Goal: Task Accomplishment & Management: Complete application form

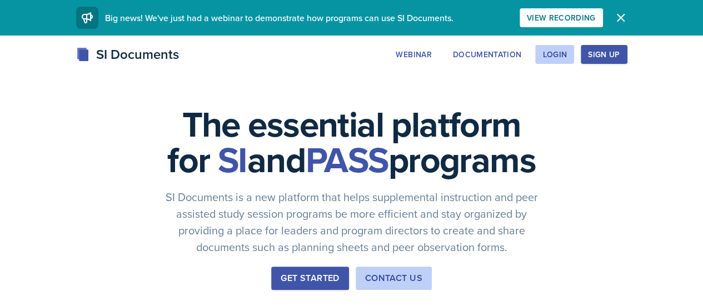
drag, startPoint x: 0, startPoint y: 0, endPoint x: 489, endPoint y: 83, distance: 496.3
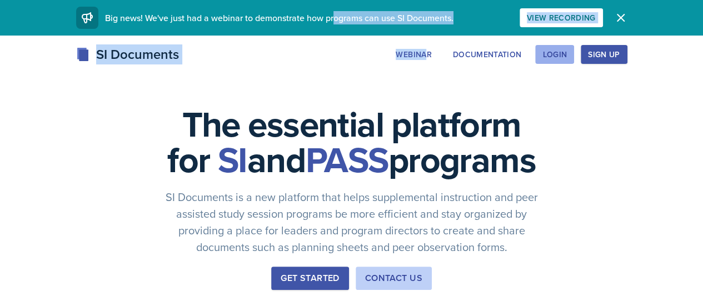
click at [567, 56] on div "Login" at bounding box center [555, 54] width 24 height 9
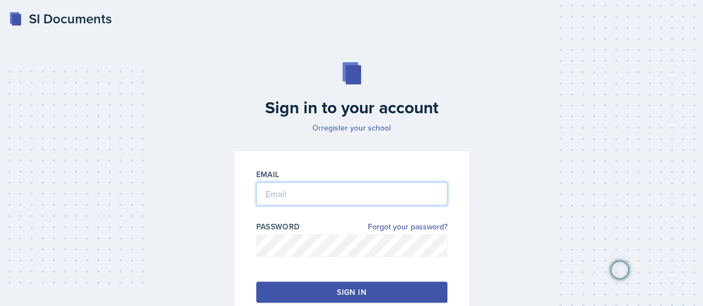
type input "s560282@nwmissouri.edu"
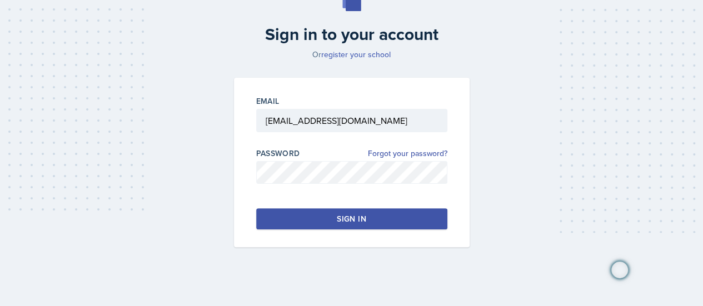
scroll to position [75, 0]
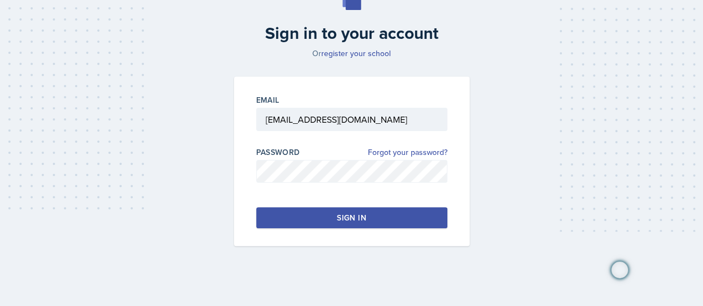
click at [344, 216] on div "Sign in" at bounding box center [351, 217] width 29 height 11
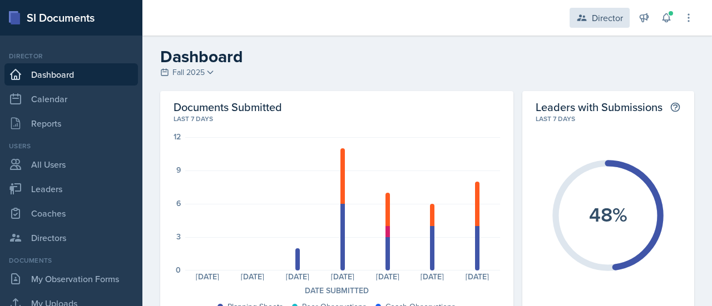
click at [609, 23] on div "Director" at bounding box center [607, 17] width 31 height 13
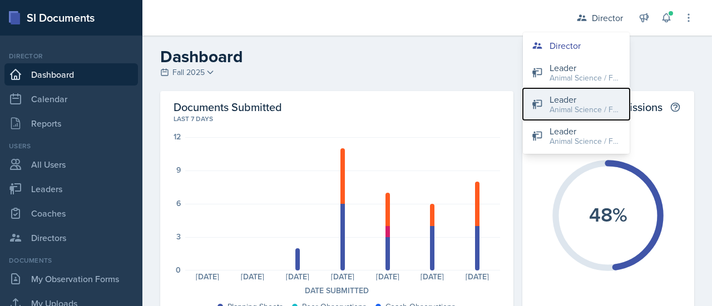
click at [581, 107] on div "Animal Science / Fall 2024" at bounding box center [584, 110] width 71 height 12
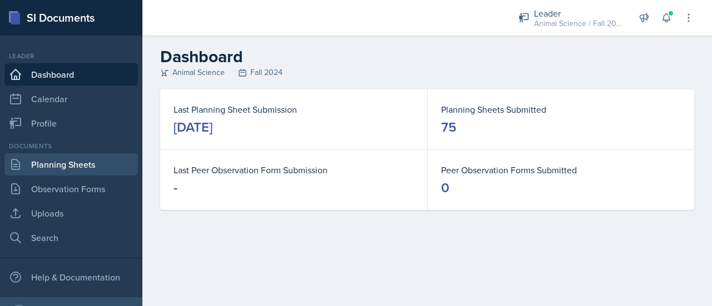
click at [101, 163] on link "Planning Sheets" at bounding box center [70, 164] width 133 height 22
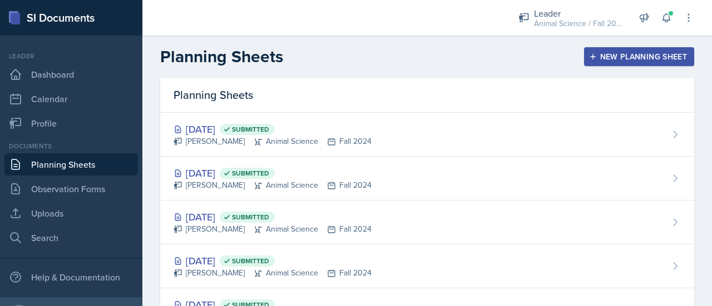
click at [619, 56] on div "New Planning Sheet" at bounding box center [639, 56] width 96 height 9
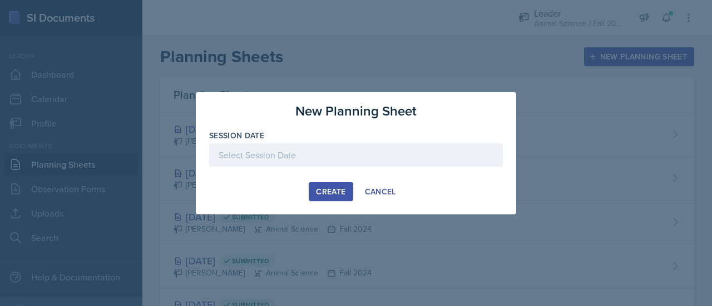
click at [437, 152] on div at bounding box center [356, 154] width 294 height 23
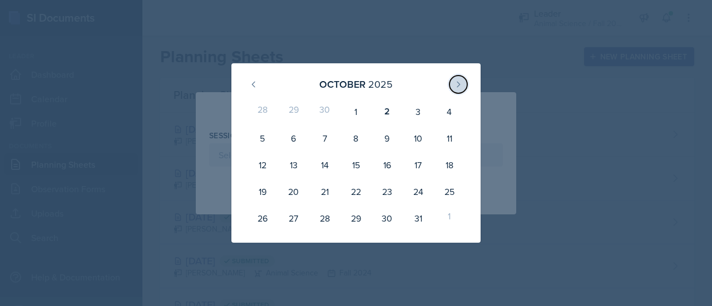
click at [462, 81] on icon at bounding box center [458, 84] width 9 height 9
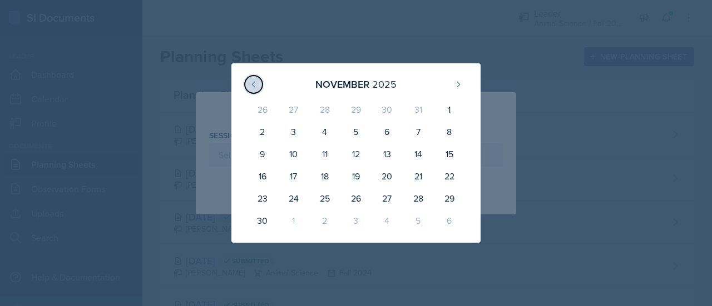
click at [252, 87] on icon at bounding box center [253, 84] width 9 height 9
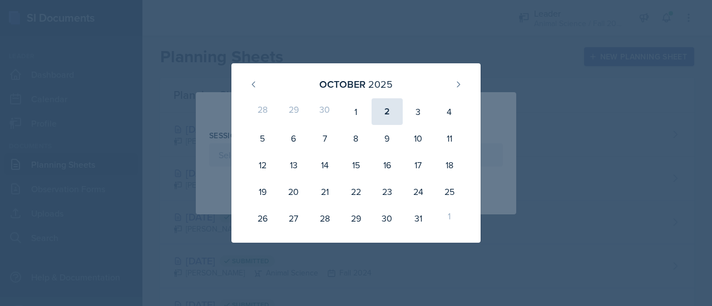
click at [381, 108] on div "2" at bounding box center [386, 111] width 31 height 27
type input "October 2nd, 2025"
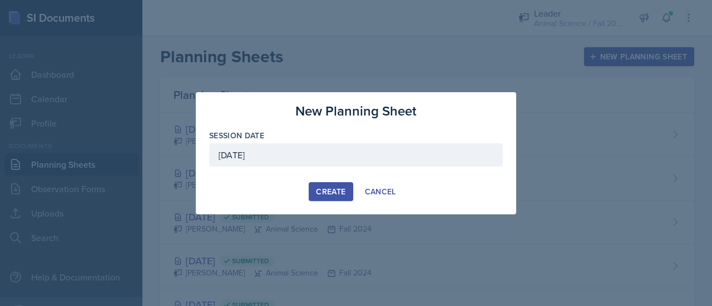
click at [330, 191] on div "Create" at bounding box center [330, 191] width 29 height 9
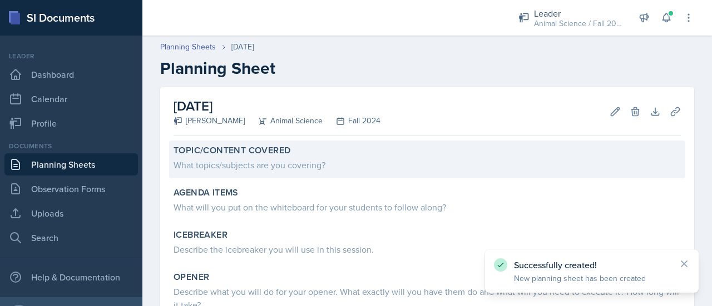
click at [313, 167] on div "What topics/subjects are you covering?" at bounding box center [426, 164] width 507 height 13
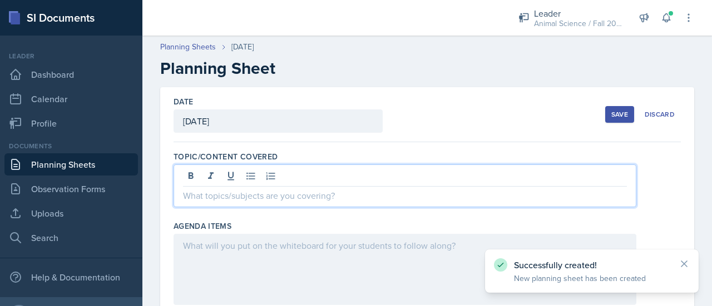
click at [305, 178] on div at bounding box center [404, 186] width 463 height 43
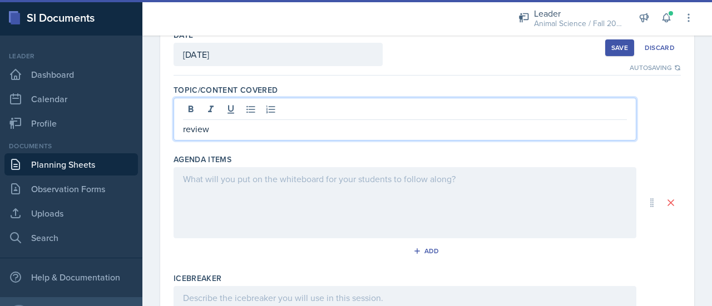
click at [252, 186] on p at bounding box center [405, 178] width 444 height 13
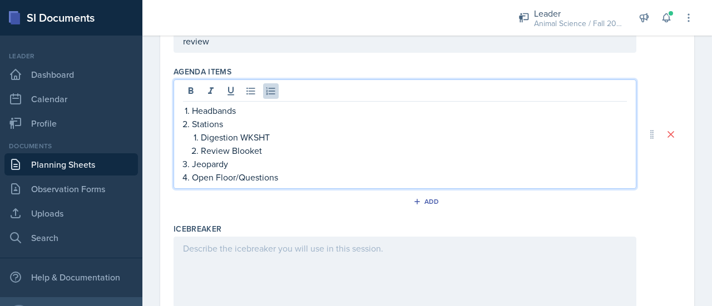
scroll to position [136, 0]
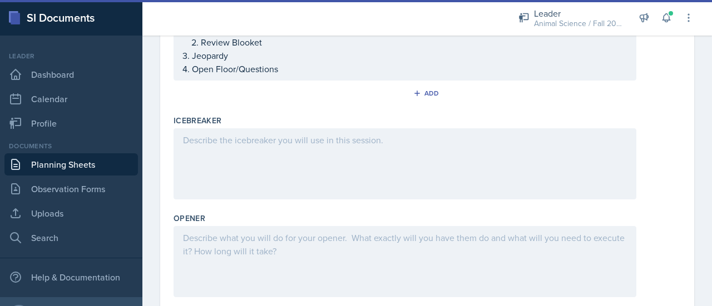
click at [252, 177] on div at bounding box center [404, 163] width 463 height 71
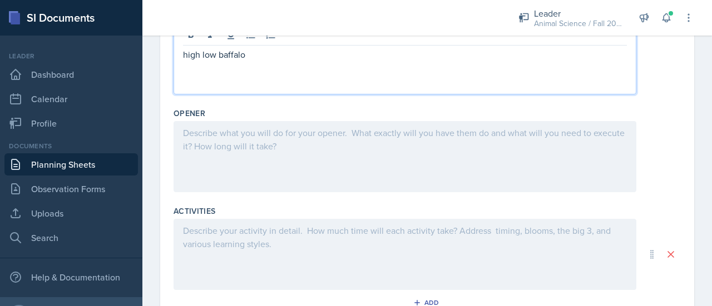
scroll to position [330, 0]
click at [247, 153] on div at bounding box center [404, 155] width 463 height 71
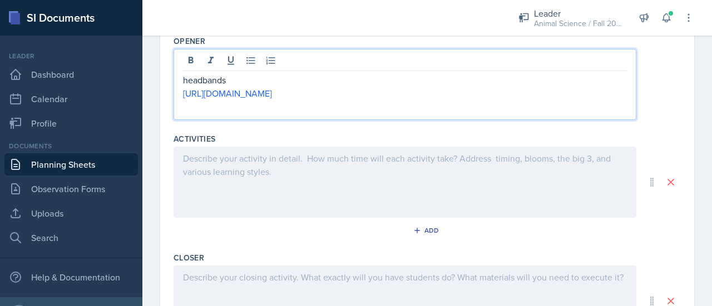
click at [251, 196] on div at bounding box center [404, 182] width 463 height 71
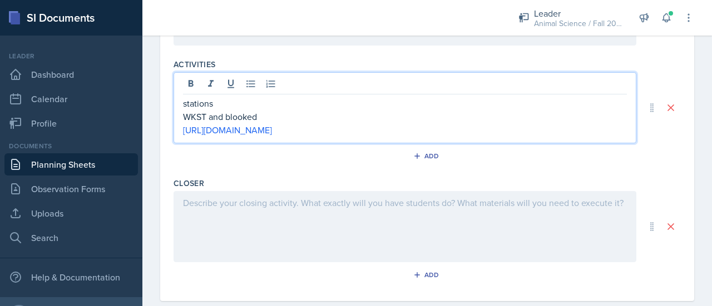
scroll to position [495, 0]
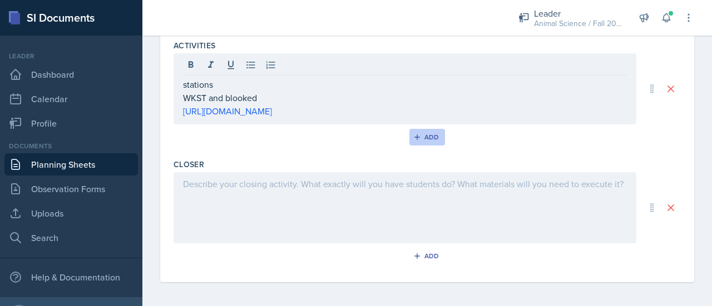
click at [427, 134] on div "Add" at bounding box center [427, 137] width 24 height 9
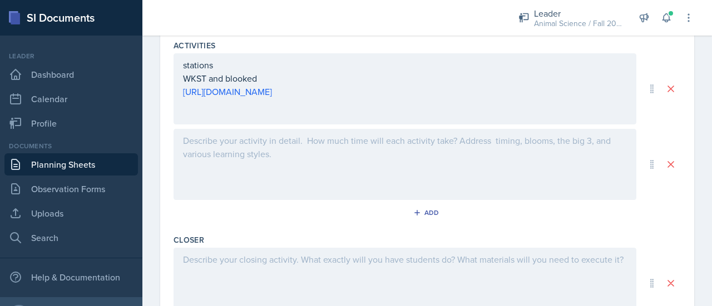
click at [337, 162] on div at bounding box center [404, 164] width 463 height 71
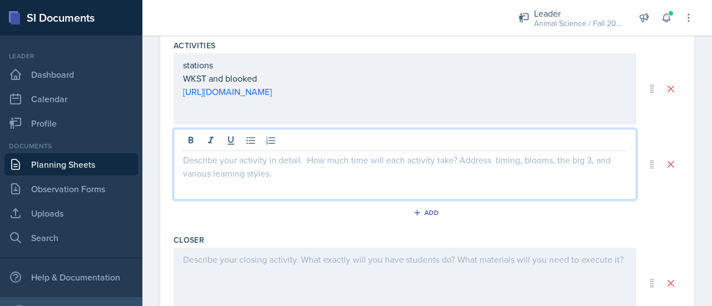
scroll to position [514, 0]
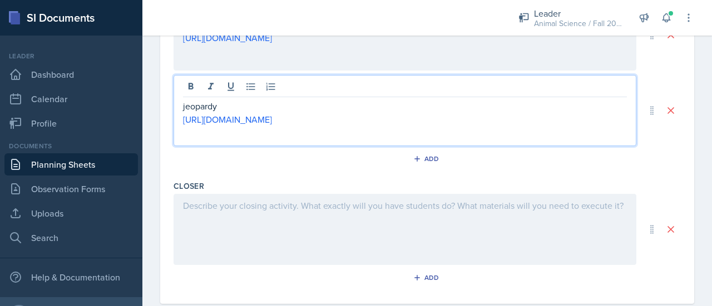
click at [282, 229] on div at bounding box center [404, 229] width 463 height 71
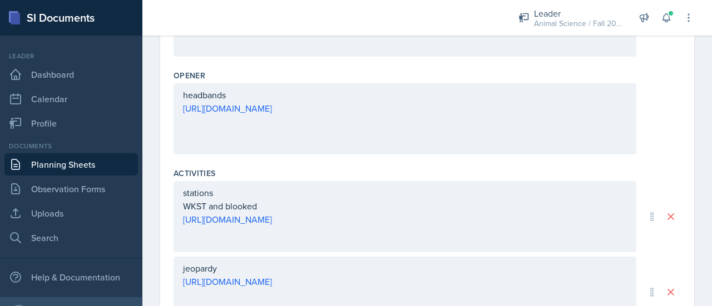
scroll to position [0, 0]
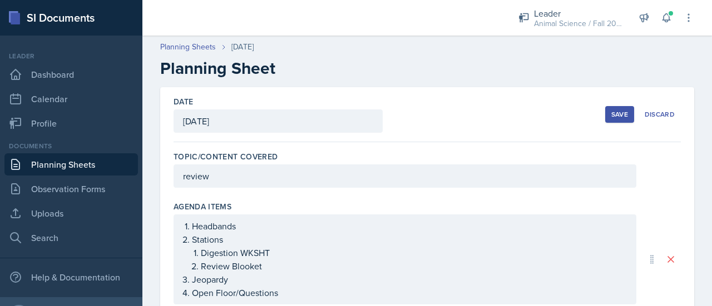
click at [611, 112] on div "Save" at bounding box center [619, 114] width 17 height 9
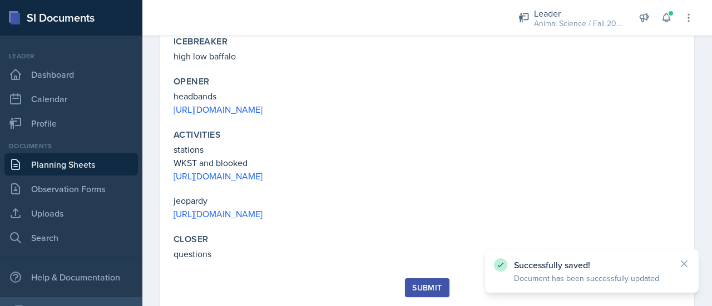
scroll to position [286, 0]
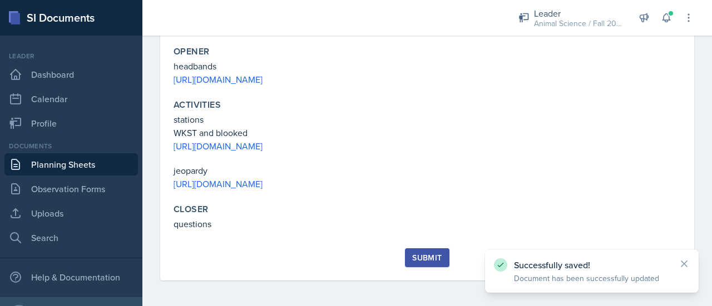
click at [423, 255] on div "Submit" at bounding box center [426, 258] width 29 height 9
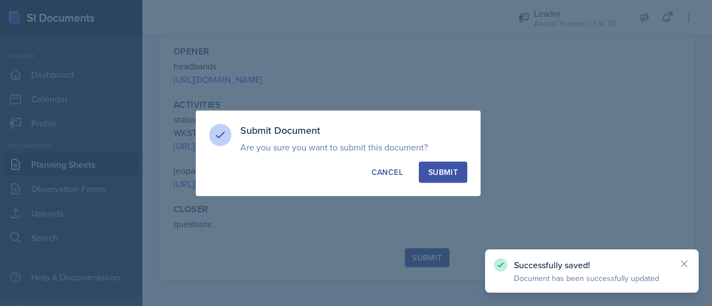
click at [440, 174] on div "Submit" at bounding box center [442, 172] width 29 height 11
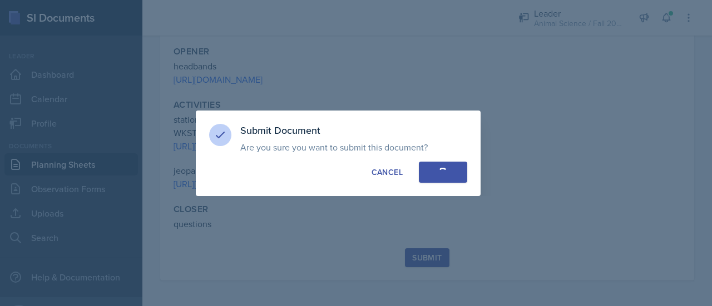
scroll to position [254, 0]
